Goal: Transaction & Acquisition: Purchase product/service

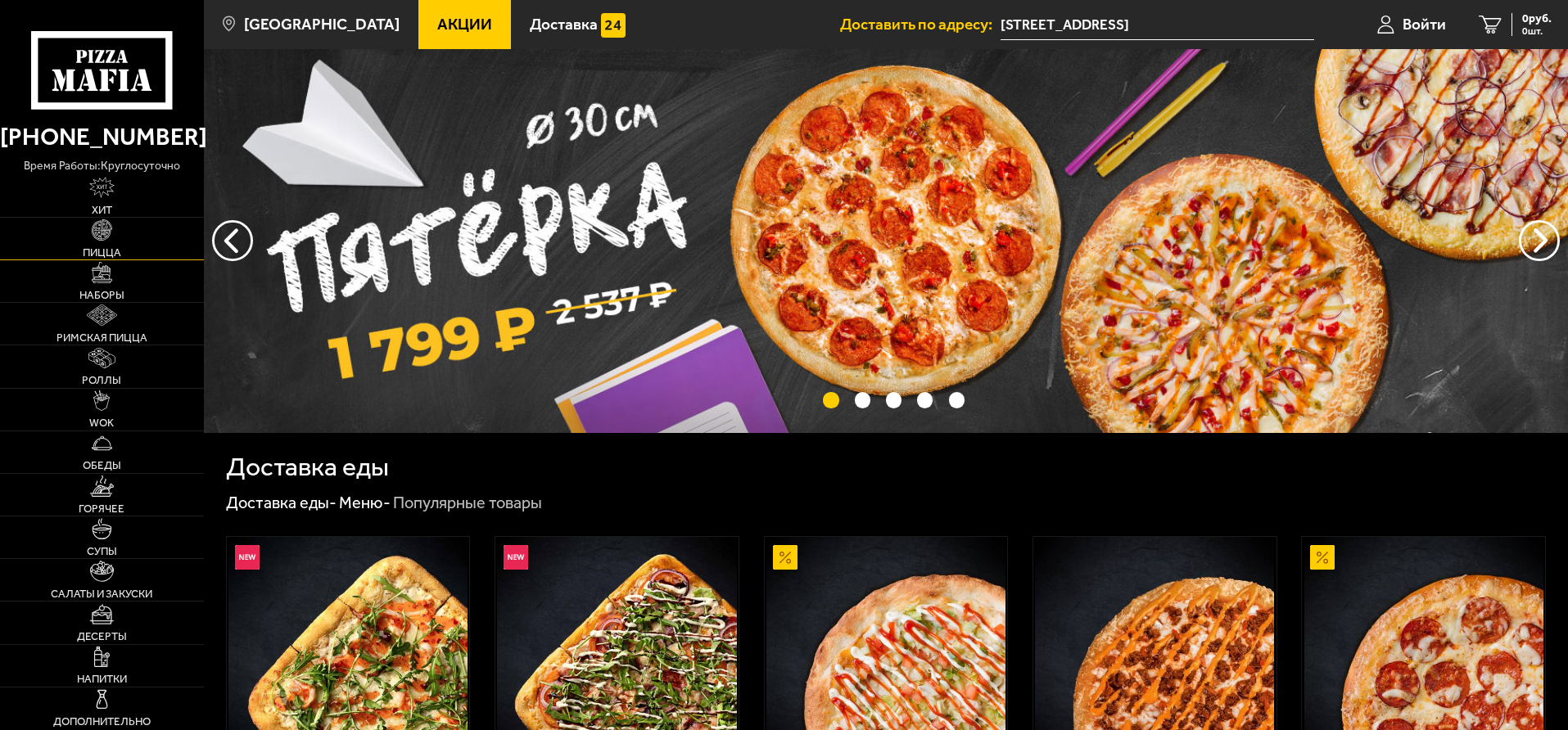
click at [104, 236] on img at bounding box center [103, 230] width 22 height 22
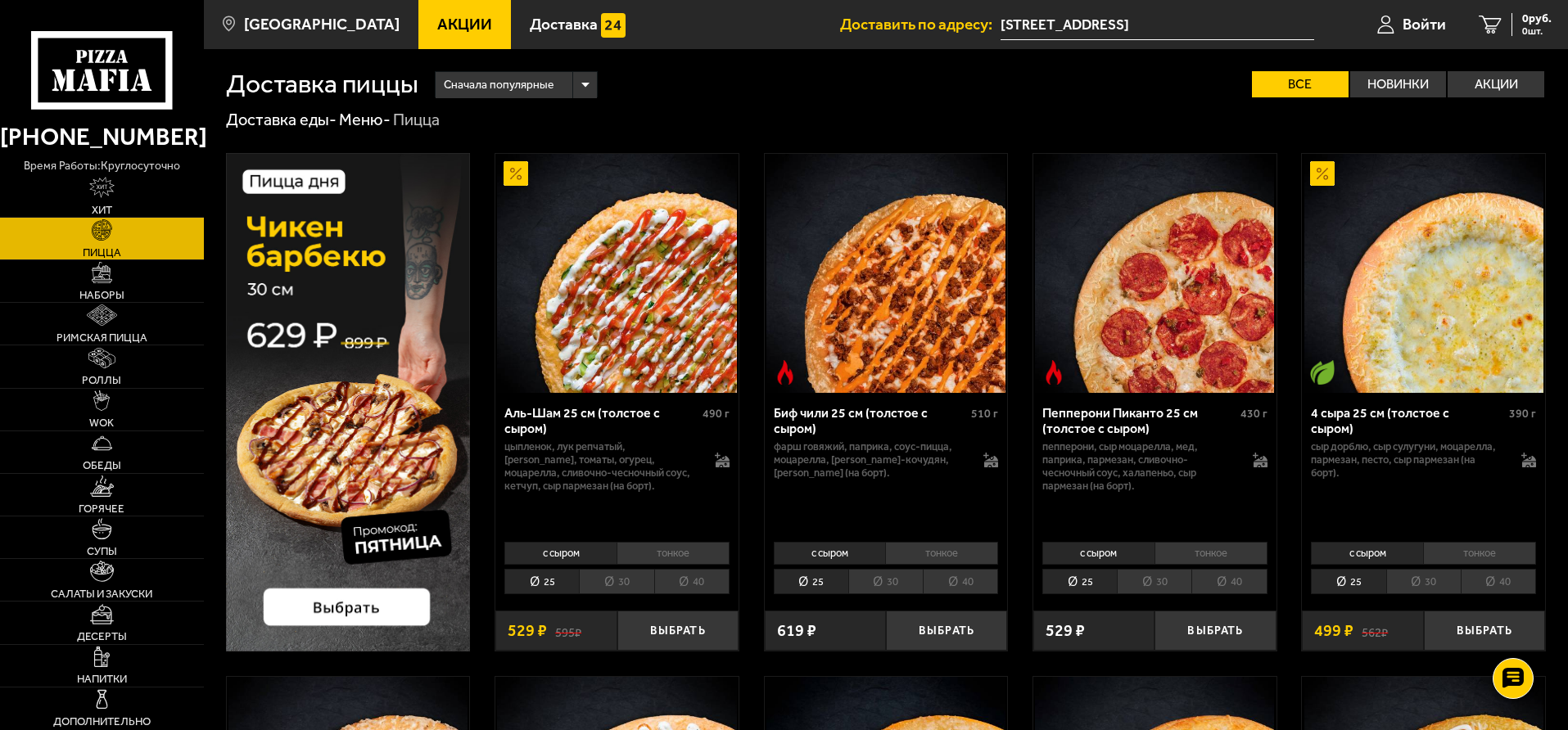
click at [1418, 580] on li "30" at bounding box center [1423, 581] width 75 height 25
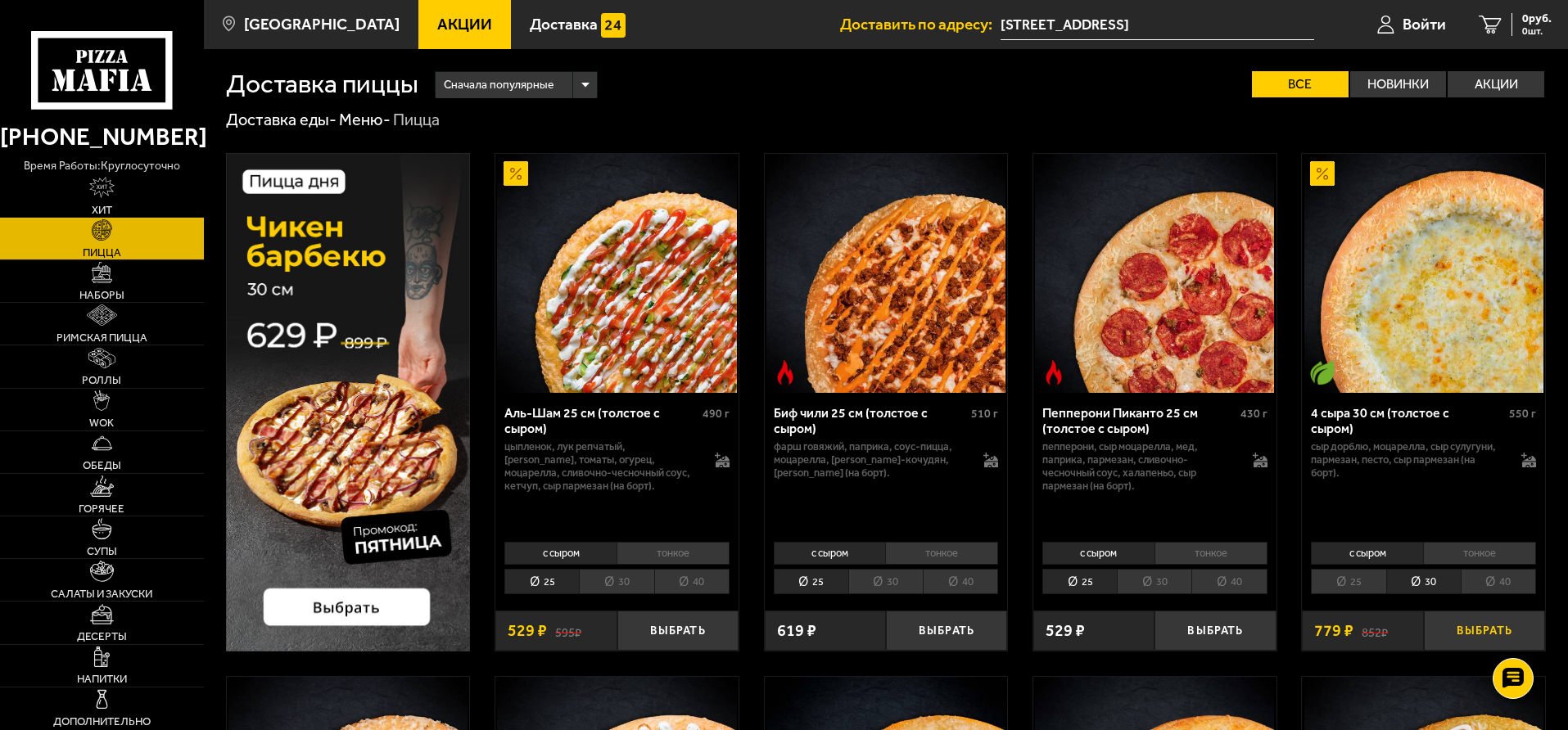
click at [1470, 626] on button "Выбрать" at bounding box center [1484, 630] width 122 height 41
click at [1527, 26] on span "1 шт." at bounding box center [1530, 31] width 42 height 10
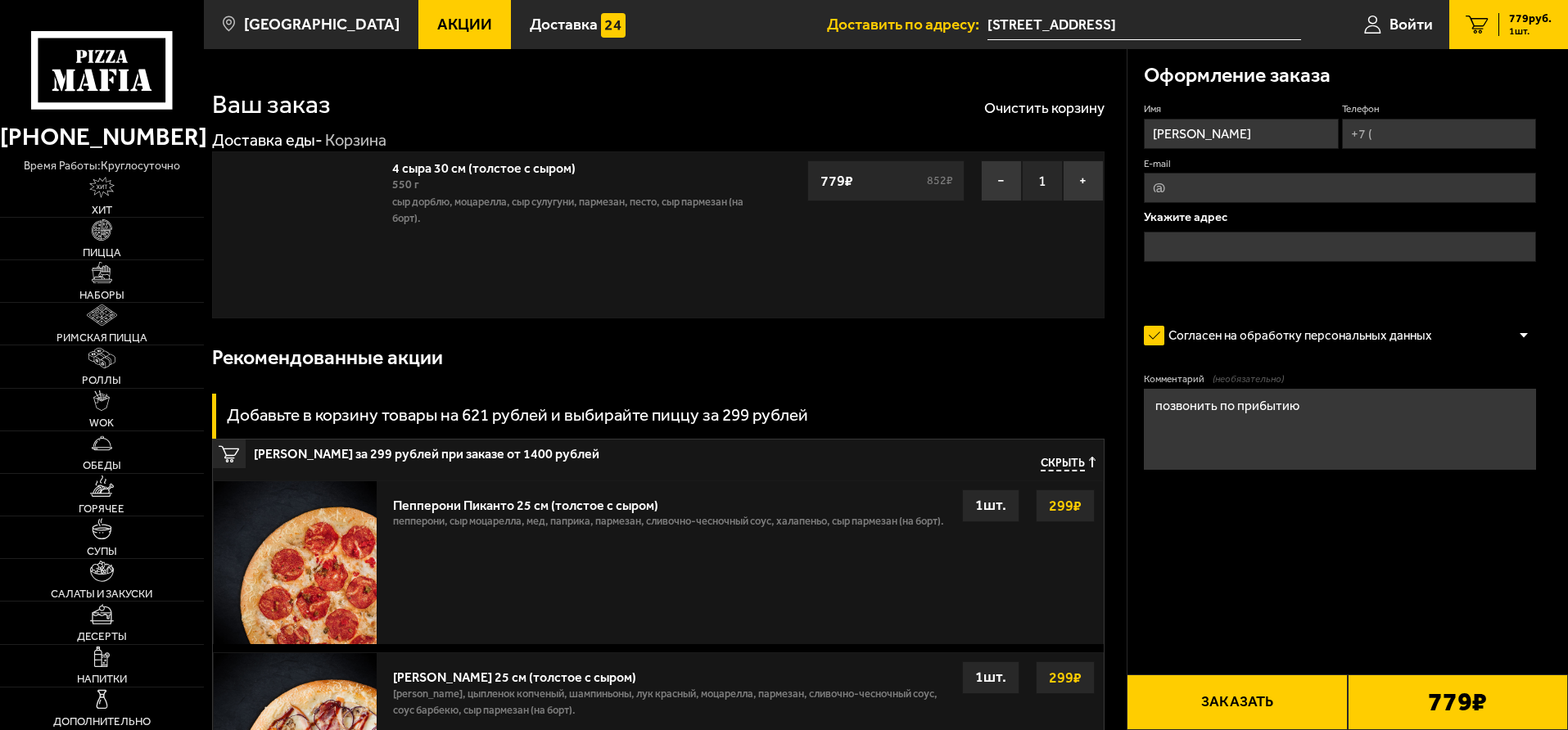
type input "[STREET_ADDRESS]"
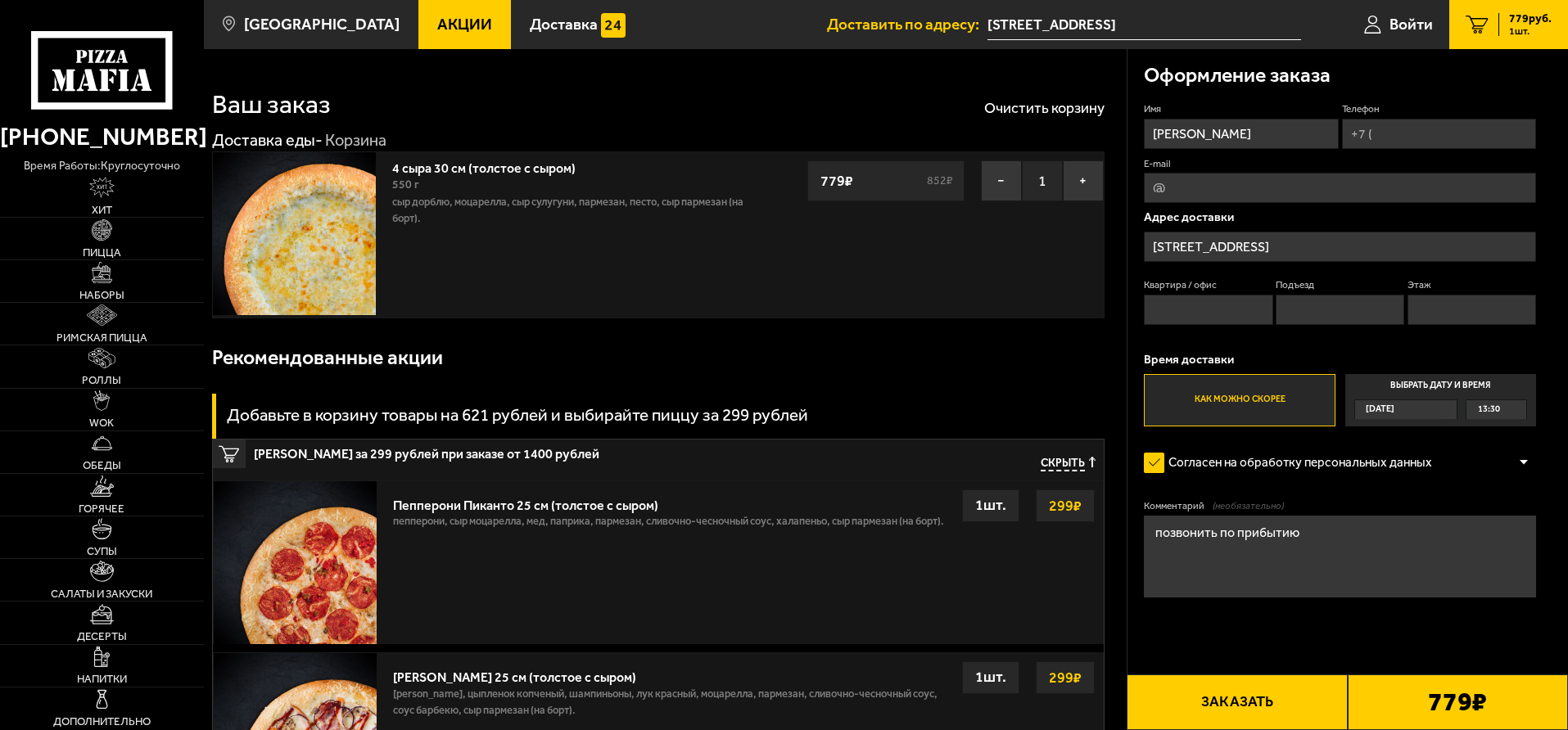
click at [1391, 140] on input "Телефон" at bounding box center [1438, 134] width 194 height 31
type input "[PHONE_NUMBER]"
click at [1236, 689] on button "Заказать" at bounding box center [1237, 702] width 221 height 56
click at [1230, 314] on input "Квартира / офис" at bounding box center [1208, 310] width 129 height 31
type input "1"
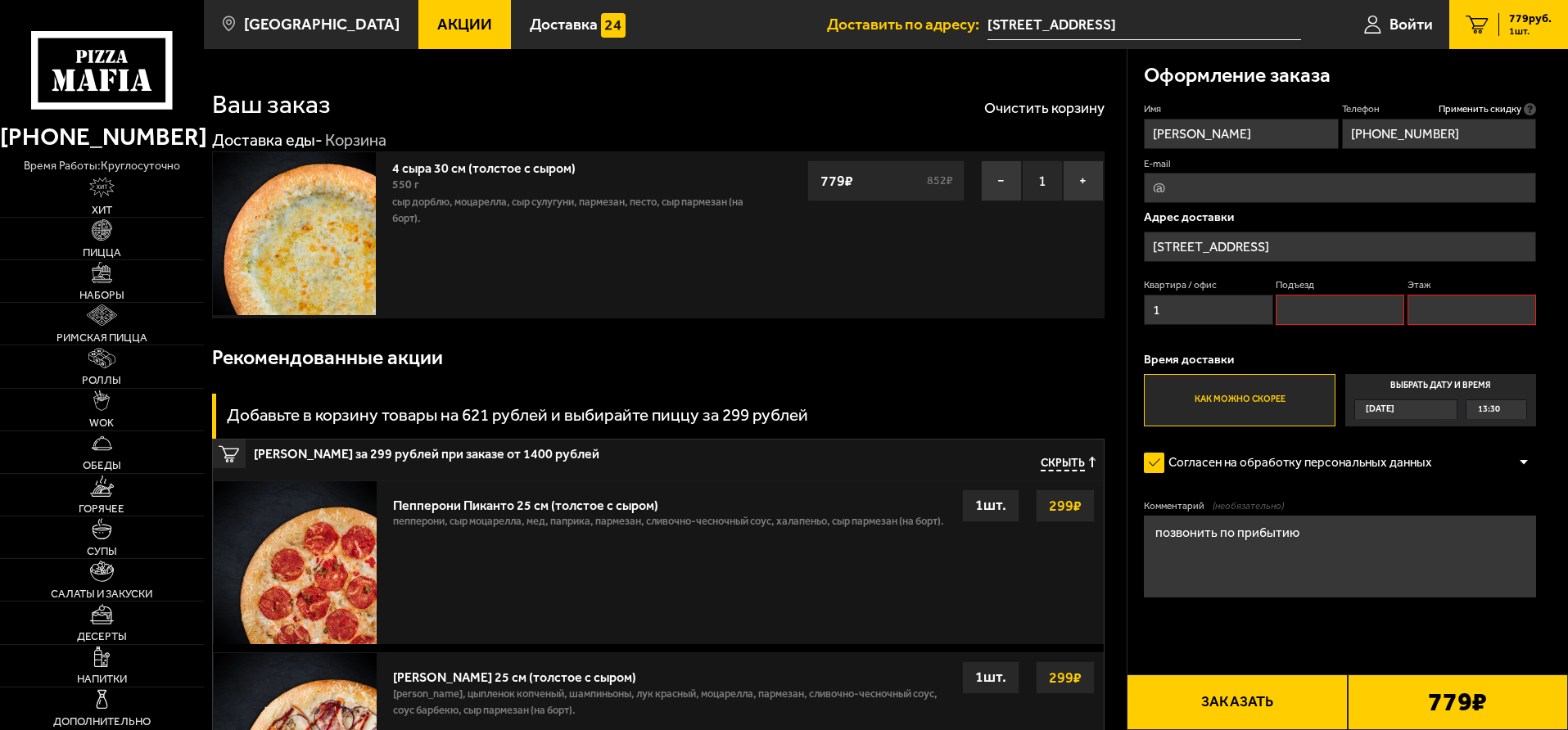
click at [1315, 320] on input "Подъезд" at bounding box center [1339, 310] width 129 height 31
type input "1"
click at [1437, 320] on input "Этаж" at bounding box center [1472, 310] width 129 height 31
type input "1"
click at [1309, 536] on textarea "позвонить по прибытию" at bounding box center [1339, 556] width 392 height 82
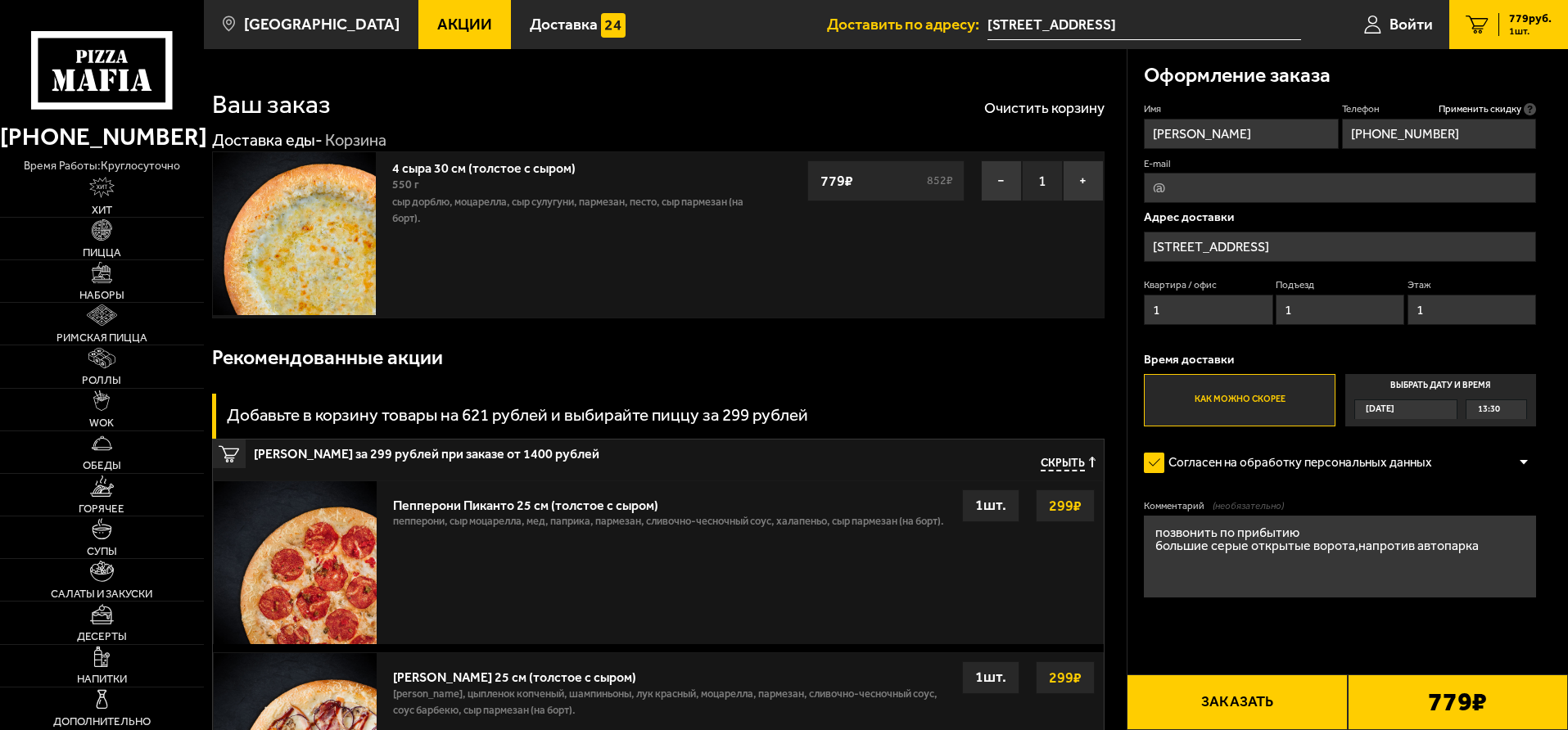
type textarea "позвонить по прибытию большие серые открытые ворота,напротив автопарка"
click at [1232, 689] on button "Заказать" at bounding box center [1237, 702] width 221 height 56
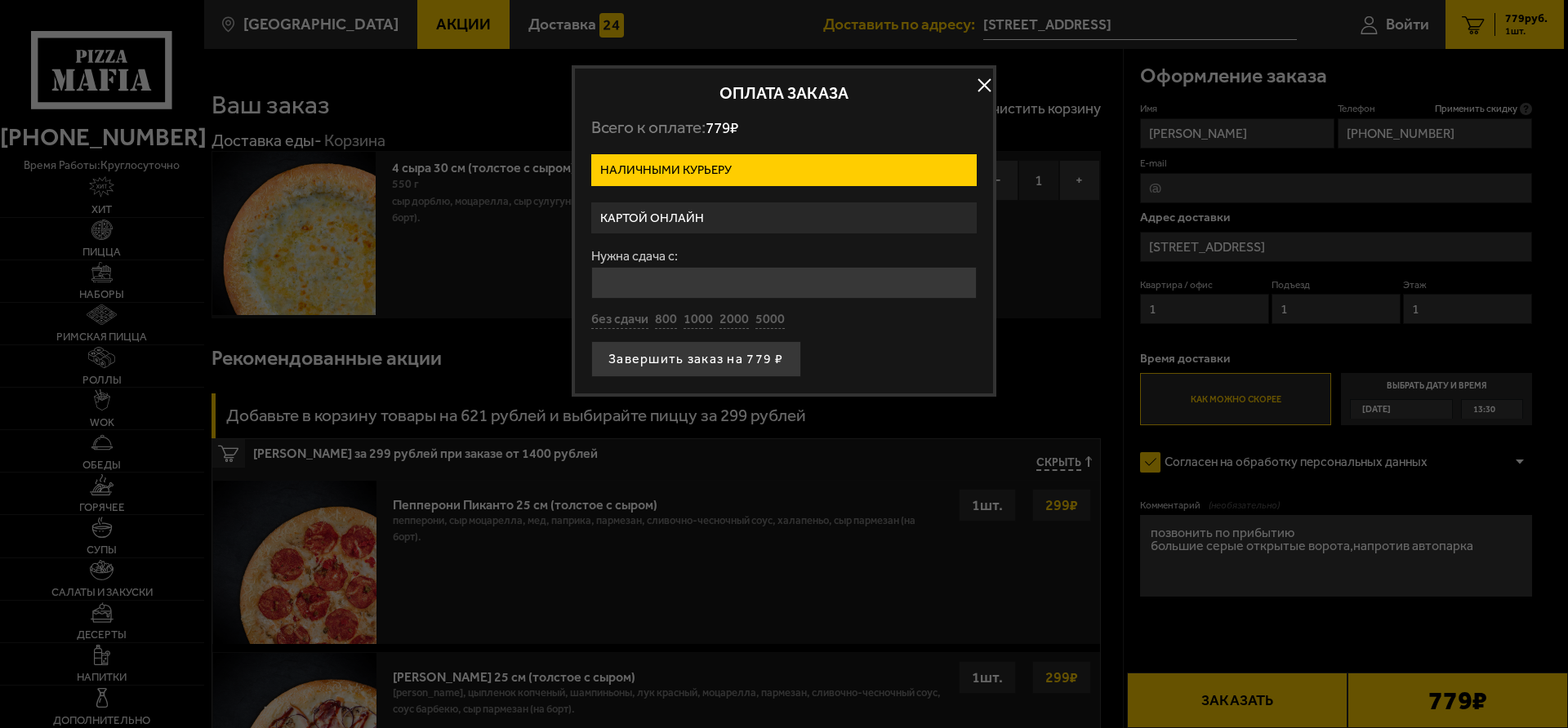
click at [716, 221] on label "Картой онлайн" at bounding box center [783, 217] width 385 height 31
click at [0, 0] on input "Картой онлайн" at bounding box center [0, 0] width 0 height 0
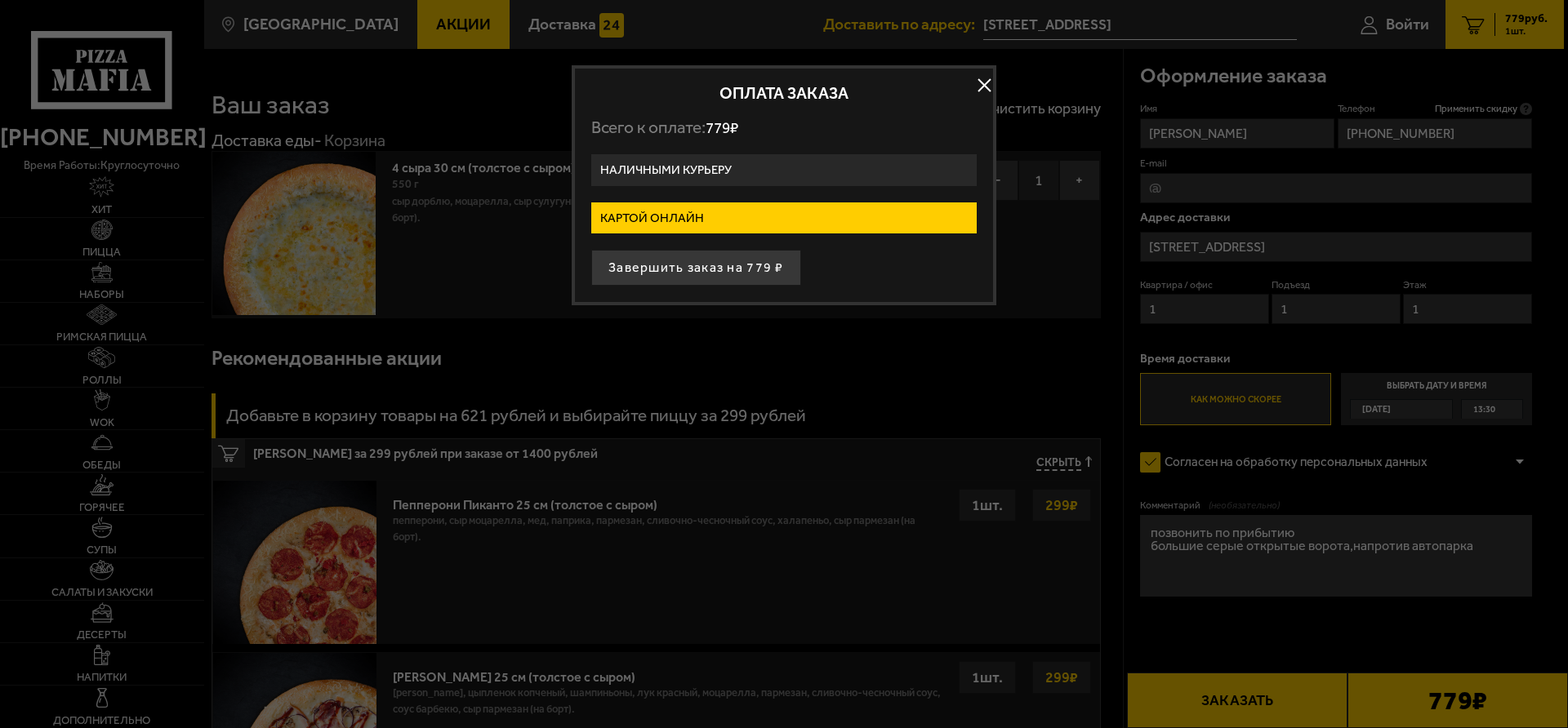
click at [747, 171] on label "Наличными курьеру" at bounding box center [783, 170] width 385 height 31
click at [0, 0] on input "Наличными курьеру" at bounding box center [0, 0] width 0 height 0
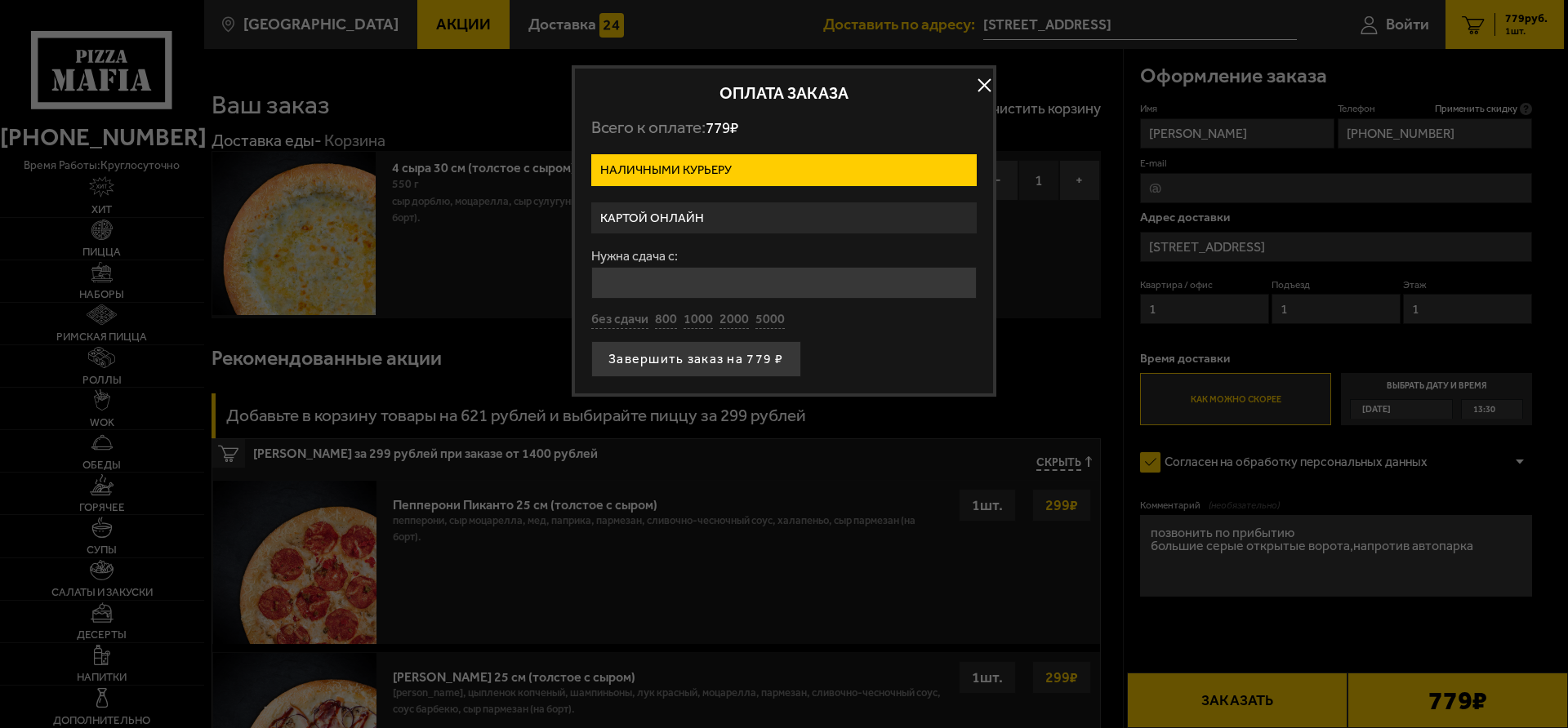
click at [732, 216] on label "Картой онлайн" at bounding box center [783, 217] width 385 height 31
click at [0, 0] on input "Картой онлайн" at bounding box center [0, 0] width 0 height 0
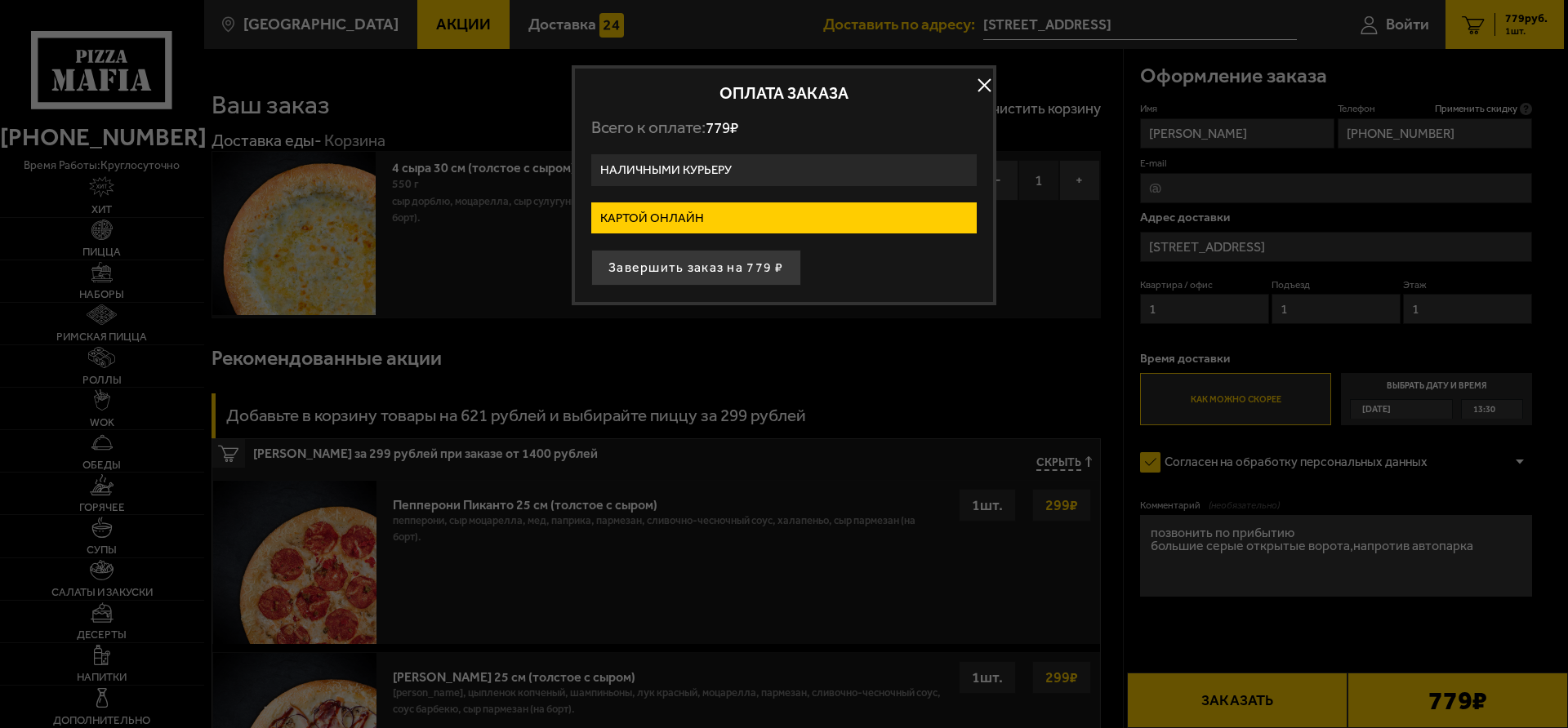
click at [760, 173] on label "Наличными курьеру" at bounding box center [783, 170] width 385 height 31
click at [0, 0] on input "Наличными курьеру" at bounding box center [0, 0] width 0 height 0
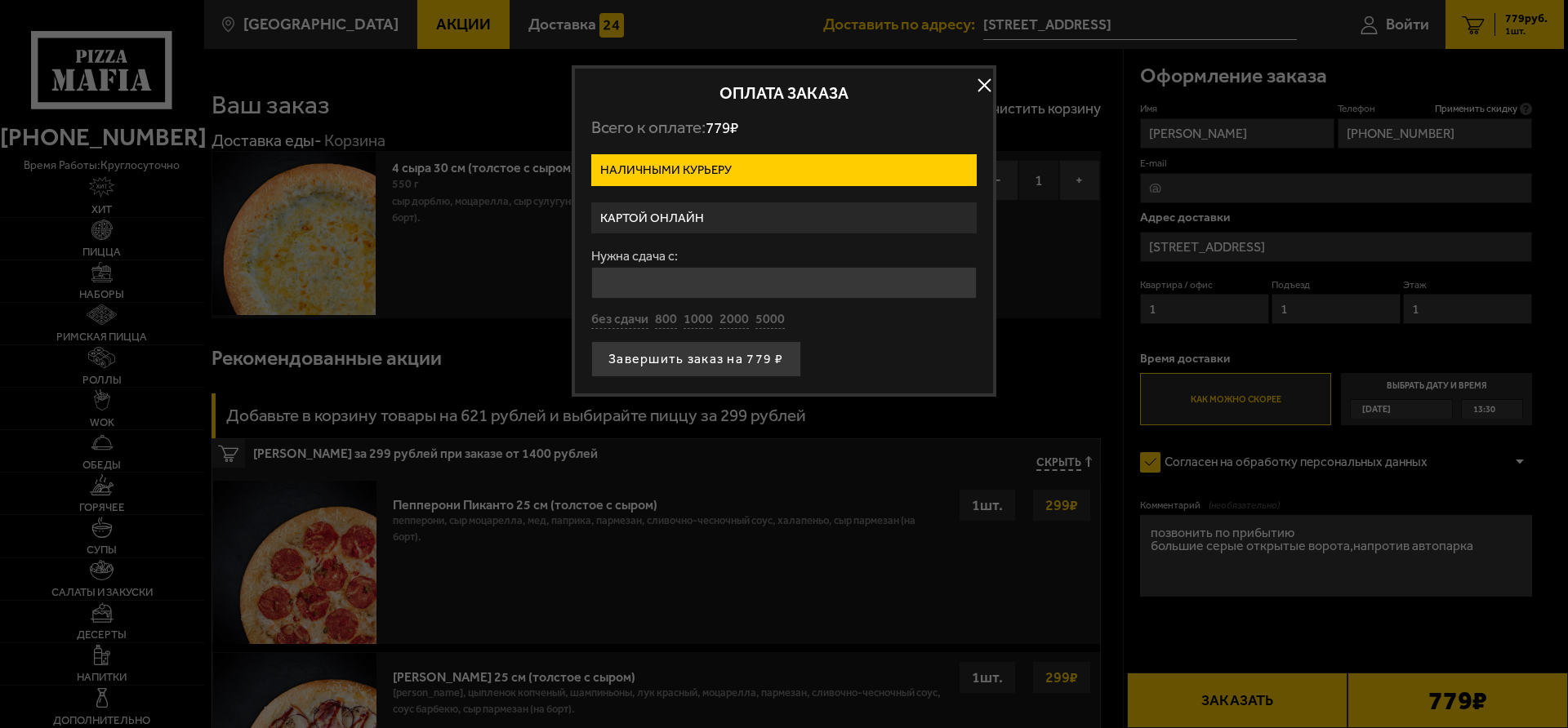
click at [716, 289] on input "Нужна сдача с:" at bounding box center [783, 282] width 385 height 31
type input "1000"
click at [700, 316] on button "1000" at bounding box center [698, 320] width 30 height 18
click at [687, 356] on button "Завершить заказ на 779 ₽" at bounding box center [696, 359] width 210 height 36
